Goal: Task Accomplishment & Management: Use online tool/utility

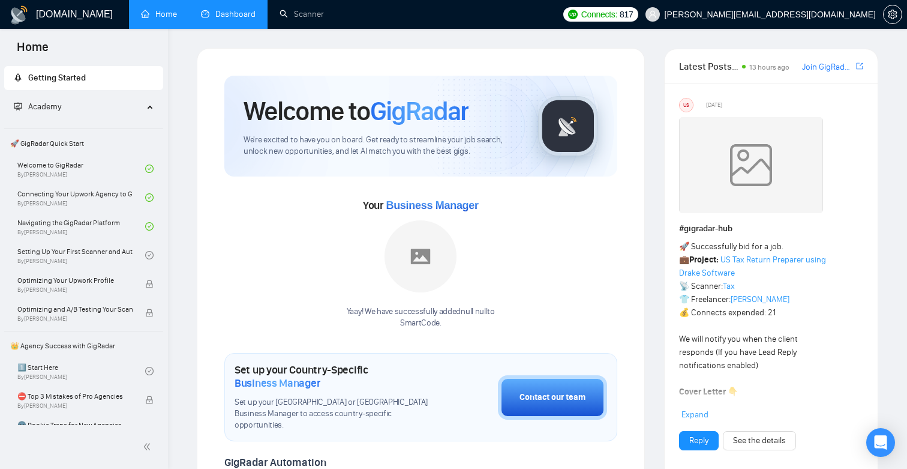
click at [242, 14] on link "Dashboard" at bounding box center [228, 14] width 55 height 10
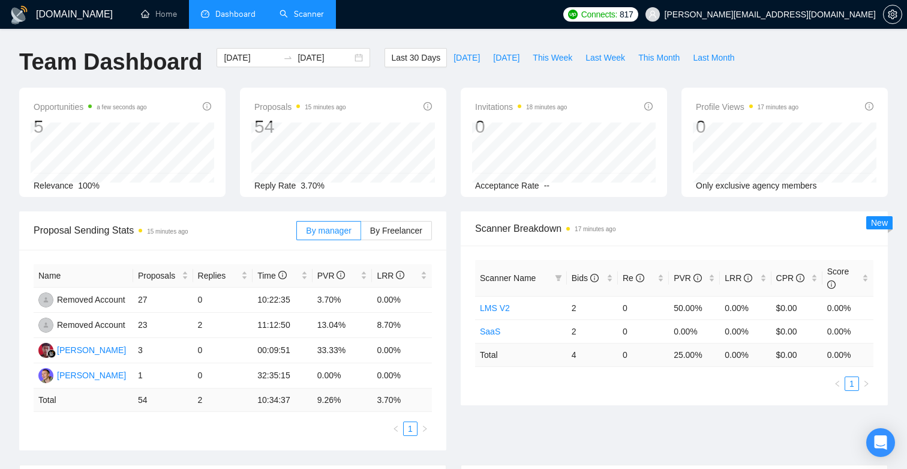
click at [305, 19] on link "Scanner" at bounding box center [302, 14] width 44 height 10
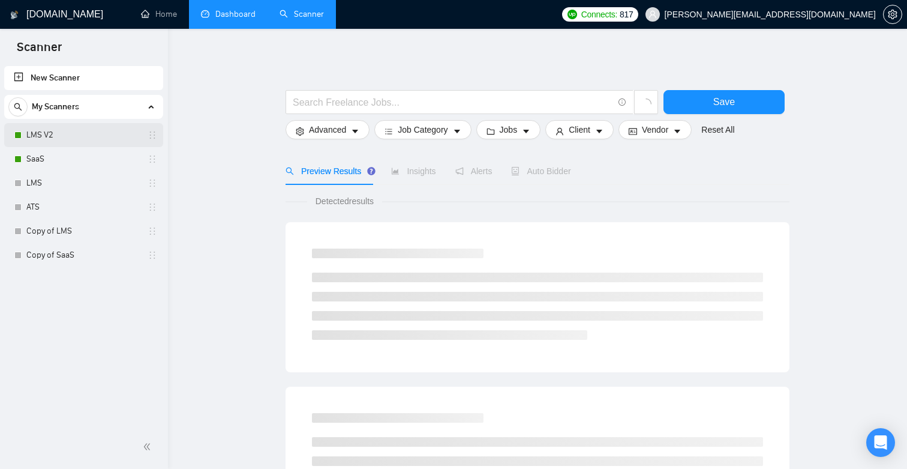
click at [35, 125] on link "LMS V2" at bounding box center [83, 135] width 114 height 24
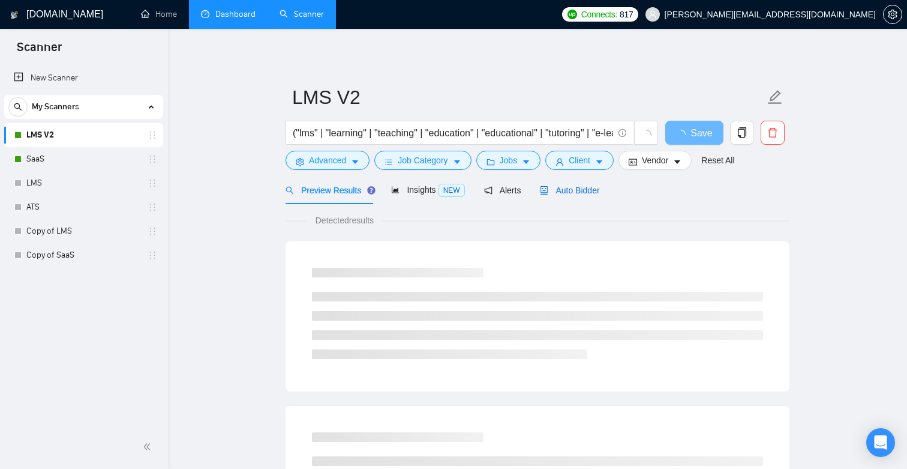
click at [565, 195] on div "Auto Bidder" at bounding box center [569, 190] width 59 height 13
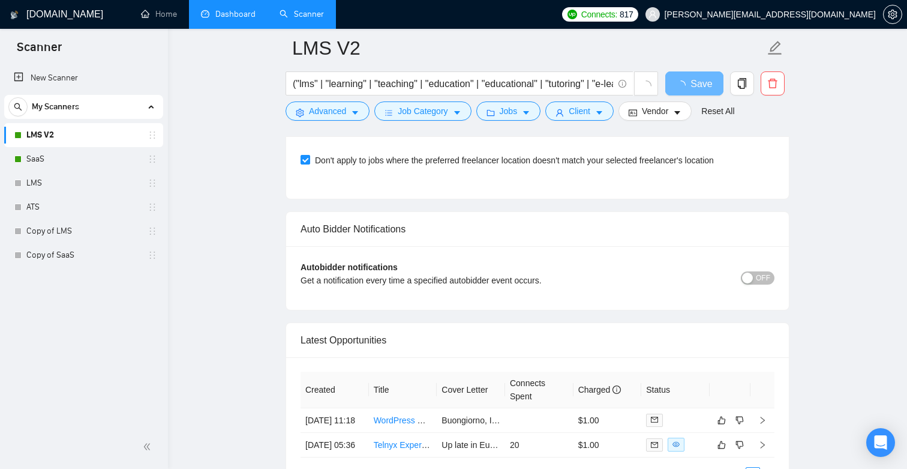
scroll to position [2754, 0]
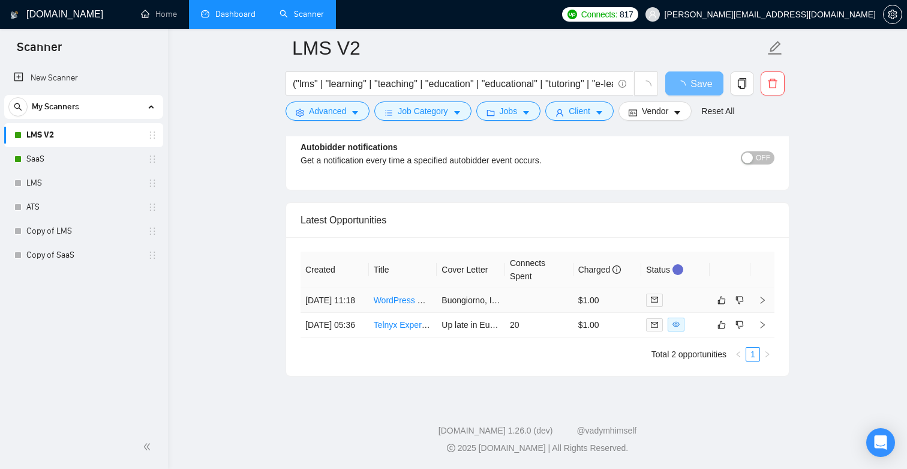
click at [402, 295] on link "WordPress Website Development with Booking Functionality" at bounding box center [486, 300] width 225 height 10
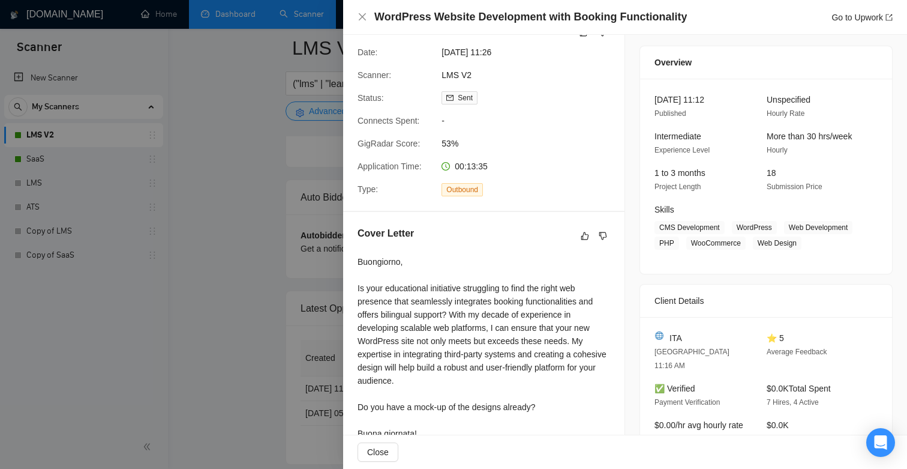
scroll to position [1, 0]
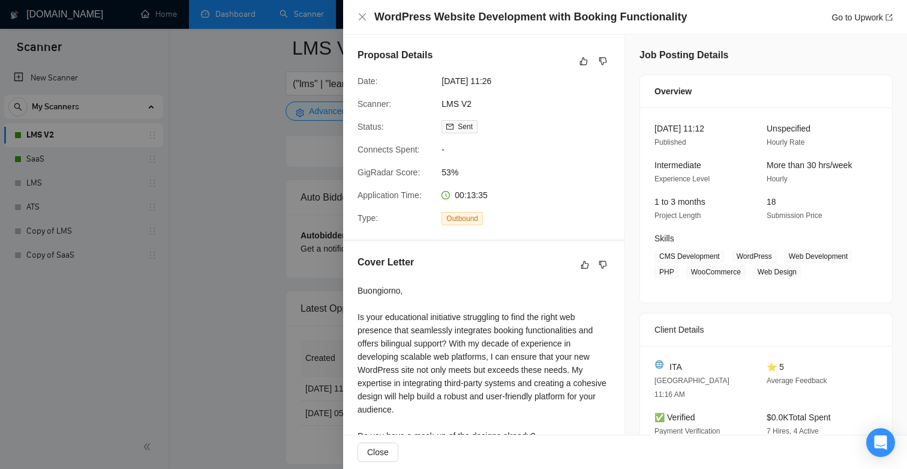
click at [283, 176] on div at bounding box center [453, 234] width 907 height 469
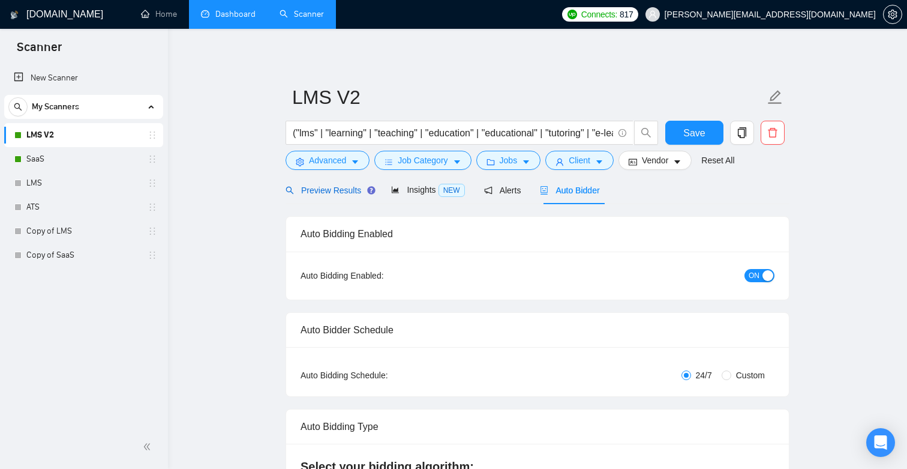
click at [328, 194] on span "Preview Results" at bounding box center [329, 190] width 86 height 10
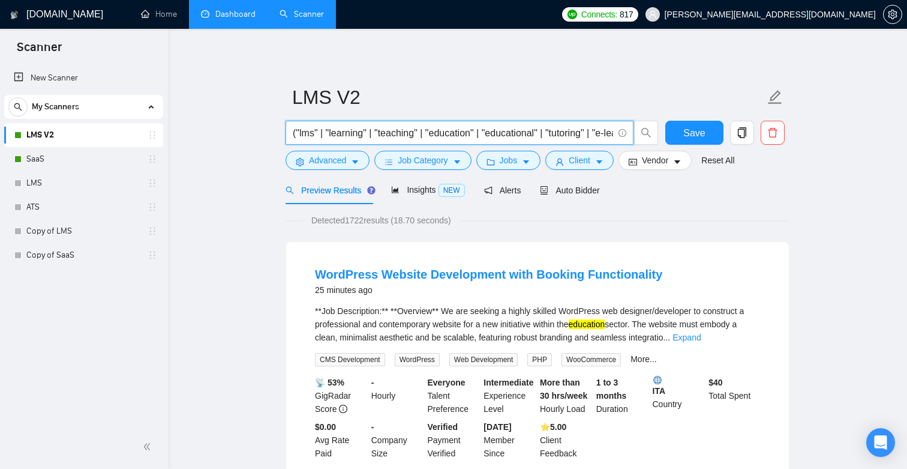
click at [414, 135] on input "("lms" | "learning" | "teaching" | "education" | "educational" | "tutoring" | "…" at bounding box center [453, 132] width 320 height 15
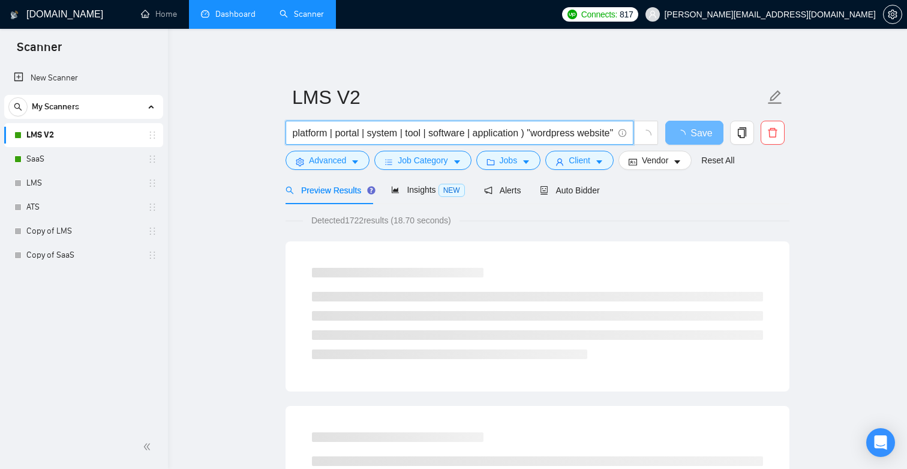
click at [588, 223] on div "Detected 1722 results (18.70 seconds)" at bounding box center [538, 220] width 504 height 13
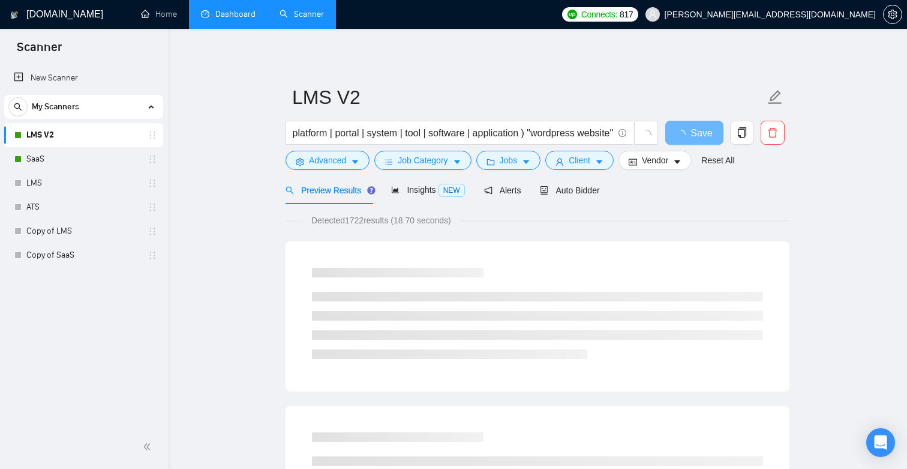
scroll to position [0, 0]
click at [567, 136] on input "("lms" | "learning" | "teaching" | "education" | "educational" | "tutoring" | "…" at bounding box center [453, 132] width 320 height 15
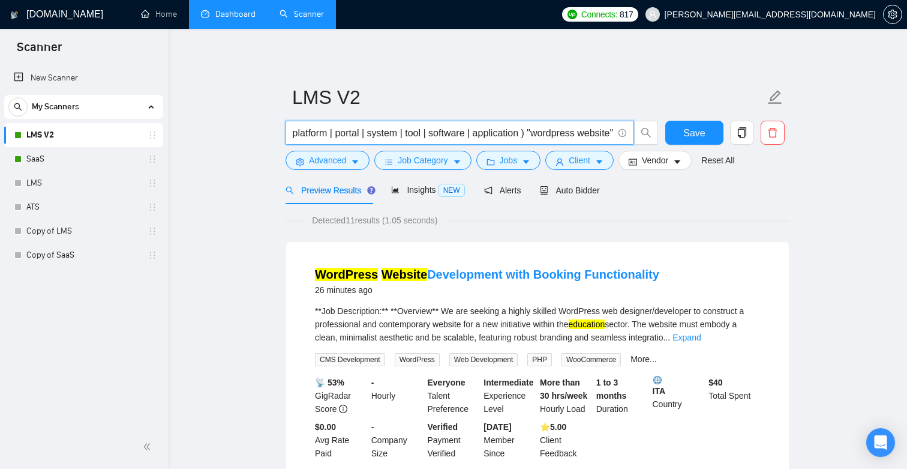
click at [573, 133] on input "("lms" | "learning" | "teaching" | "education" | "educational" | "tutoring" | "…" at bounding box center [453, 132] width 320 height 15
type input "("lms" | "learning" | "teaching" | "education" | "educational" | "tutoring" | "…"
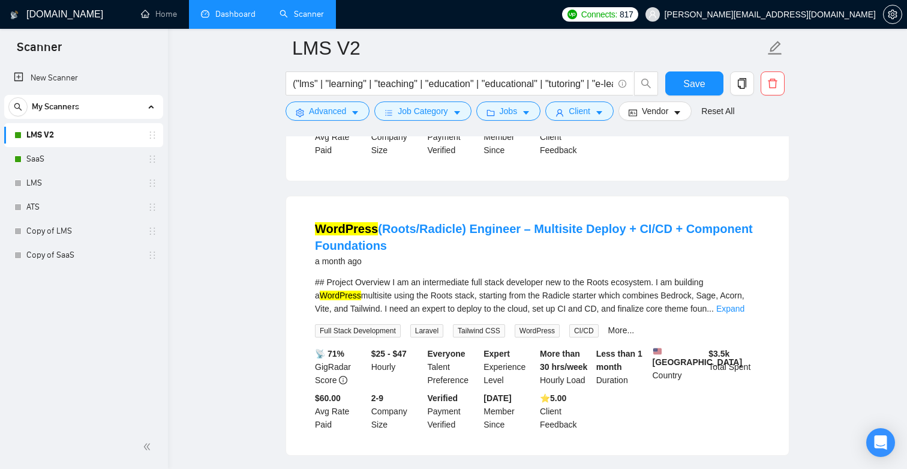
scroll to position [876, 0]
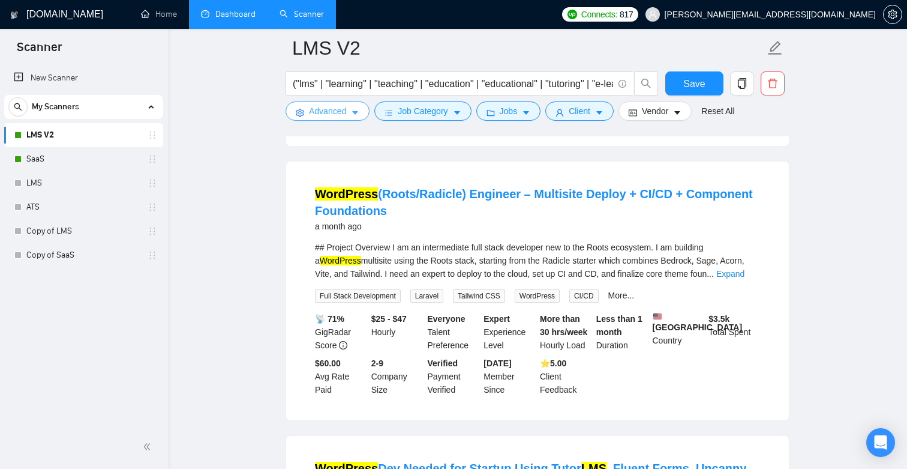
click at [352, 108] on span "caret-down" at bounding box center [355, 112] width 8 height 9
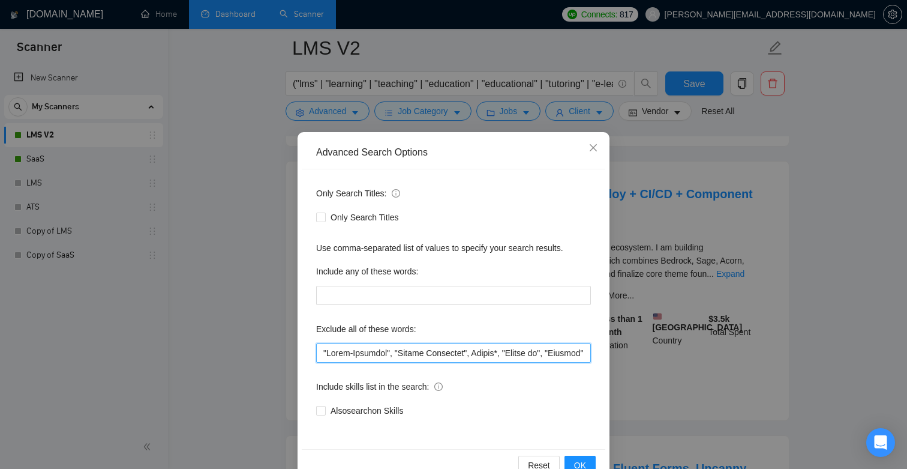
click at [384, 345] on input "text" at bounding box center [453, 352] width 275 height 19
type input ""Cross-Platform", "Mobile Developer", Bubble*, "Bubble io", "Flutter", Lovable*…"
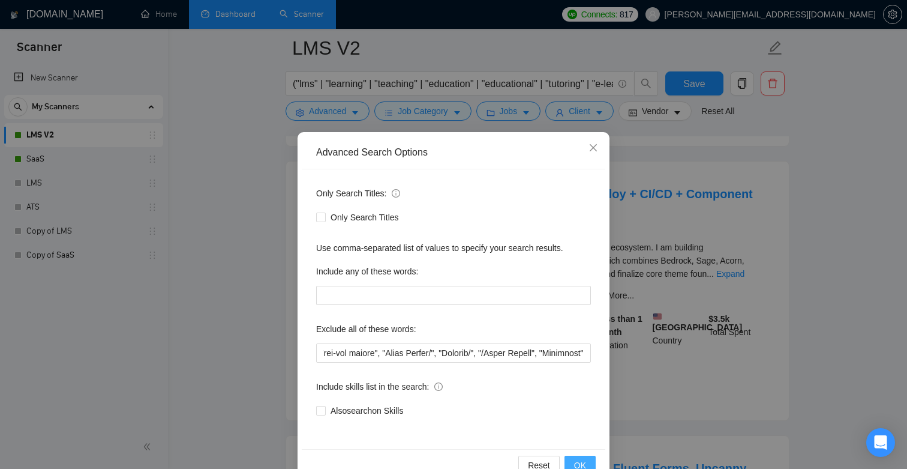
scroll to position [0, 0]
click at [586, 462] on button "OK" at bounding box center [580, 465] width 31 height 19
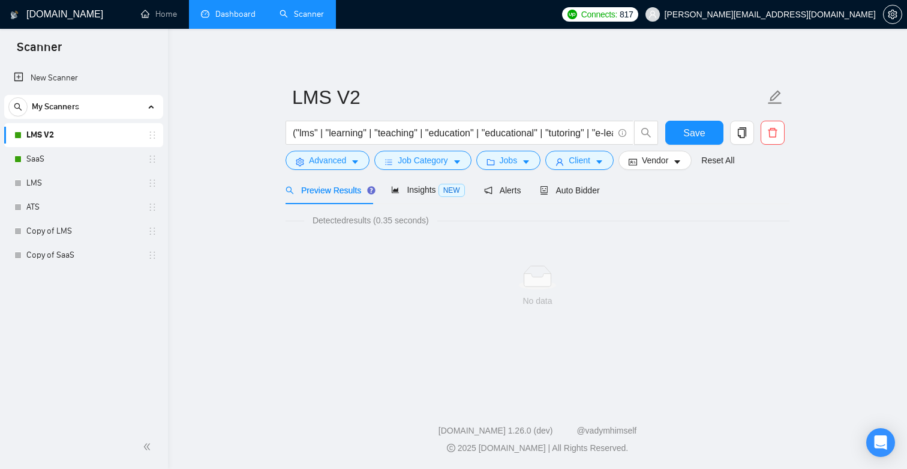
click at [273, 293] on main "LMS V2 ("lms" | "learning" | "teaching" | "education" | "educational" | "tutori…" at bounding box center [537, 212] width 701 height 328
click at [688, 122] on button "Save" at bounding box center [695, 133] width 58 height 24
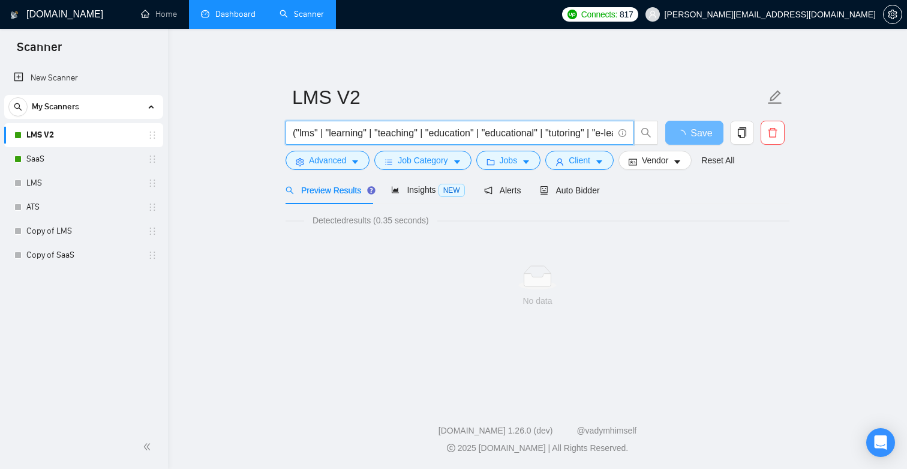
click at [558, 127] on input "("lms" | "learning" | "teaching" | "education" | "educational" | "tutoring" | "…" at bounding box center [453, 132] width 320 height 15
click at [564, 133] on input "("lms" | "learning" | "teaching" | "education" | "educational" | "tutoring" | "…" at bounding box center [453, 132] width 320 height 15
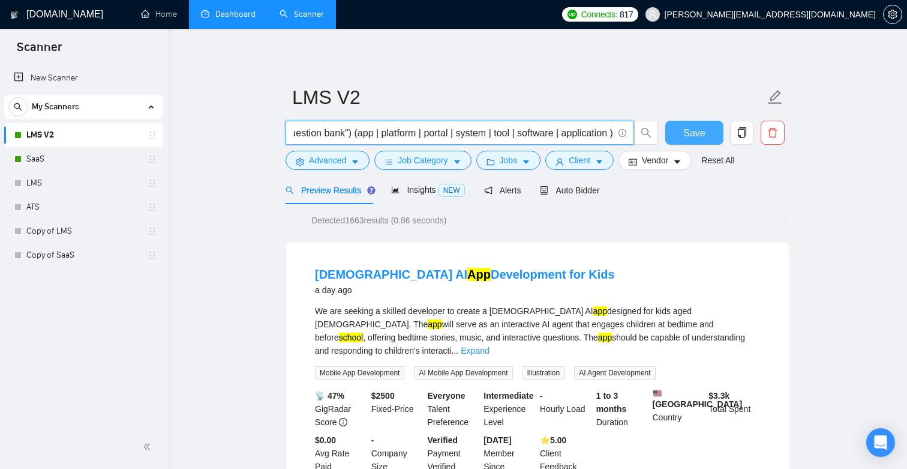
type input "("lms" | "learning" | "teaching" | "education" | "educational" | "tutoring" | "…"
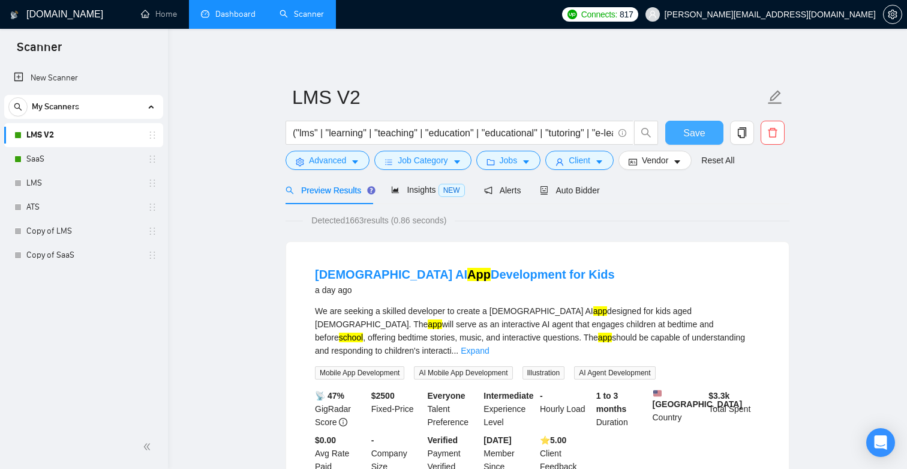
click at [692, 137] on span "Save" at bounding box center [695, 132] width 22 height 15
